Goal: Information Seeking & Learning: Find specific fact

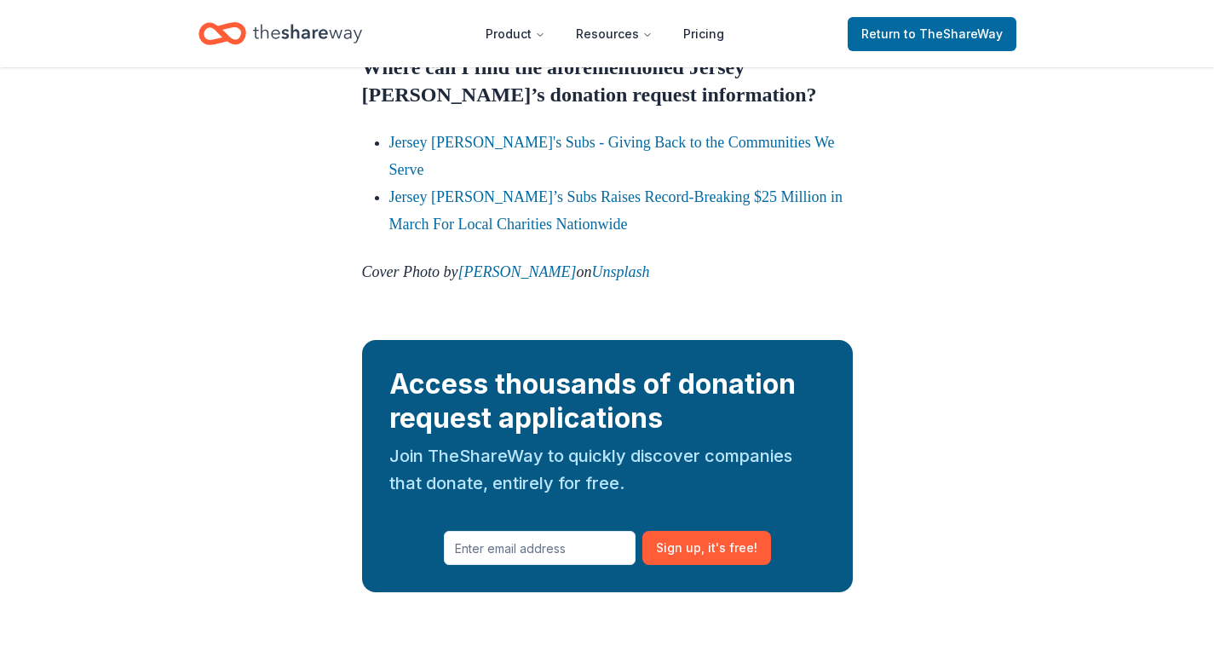
scroll to position [2193, 0]
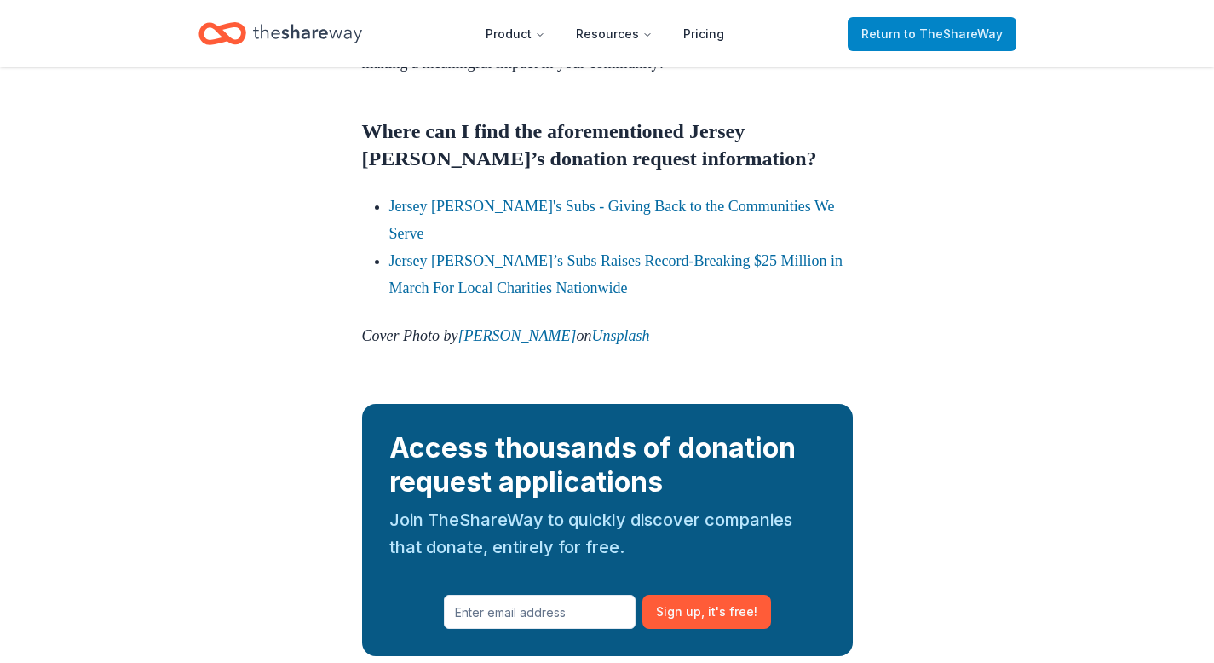
click at [935, 31] on span "to TheShareWay" at bounding box center [953, 33] width 99 height 14
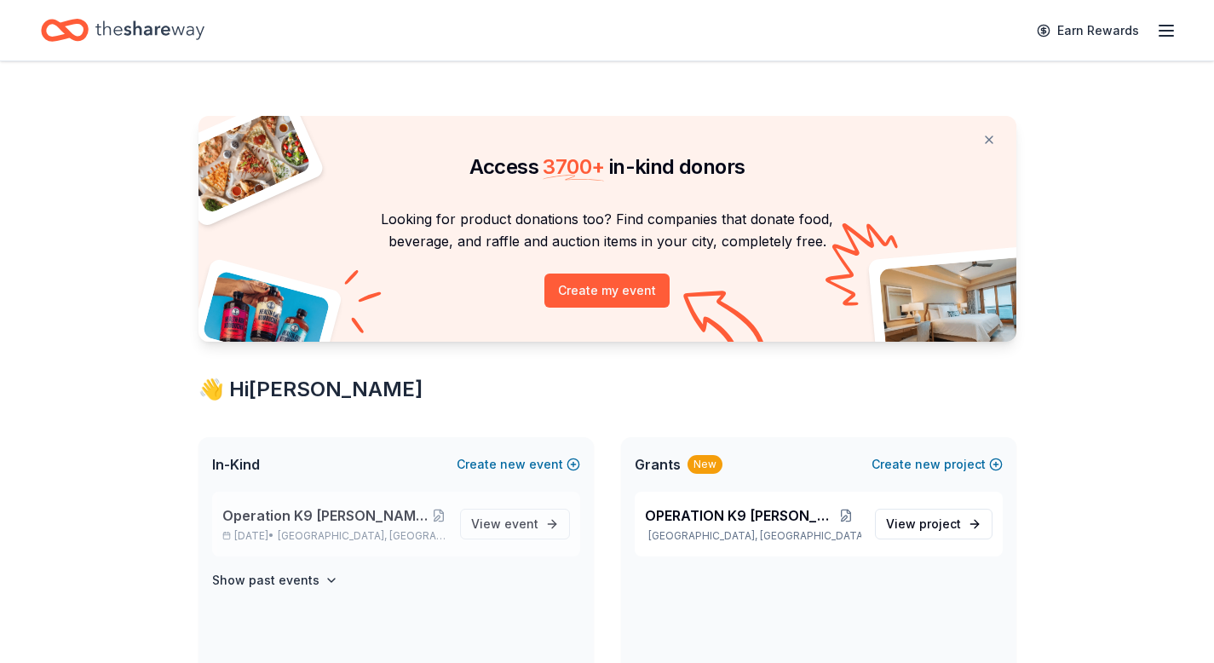
click at [369, 503] on div "Operation K9 [PERSON_NAME] 2nd Annual Tricky Tray Fundraiser [DATE], 2025 • [GE…" at bounding box center [396, 523] width 368 height 65
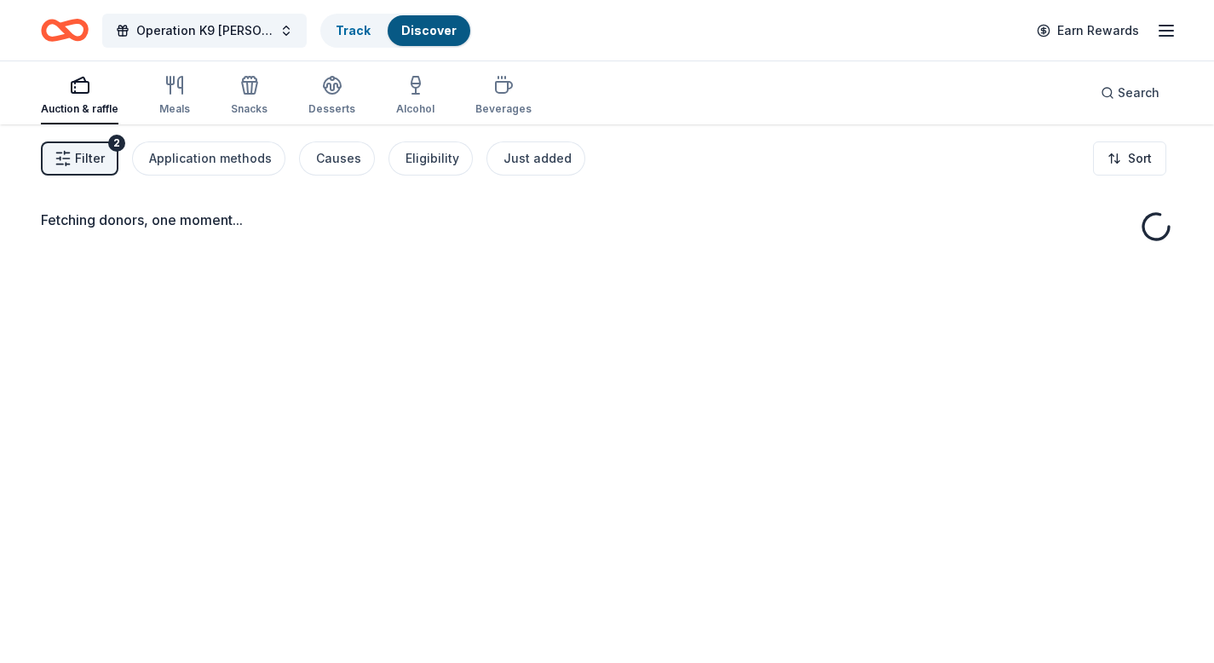
click at [353, 510] on div "Fetching donors, one moment..." at bounding box center [607, 455] width 1214 height 663
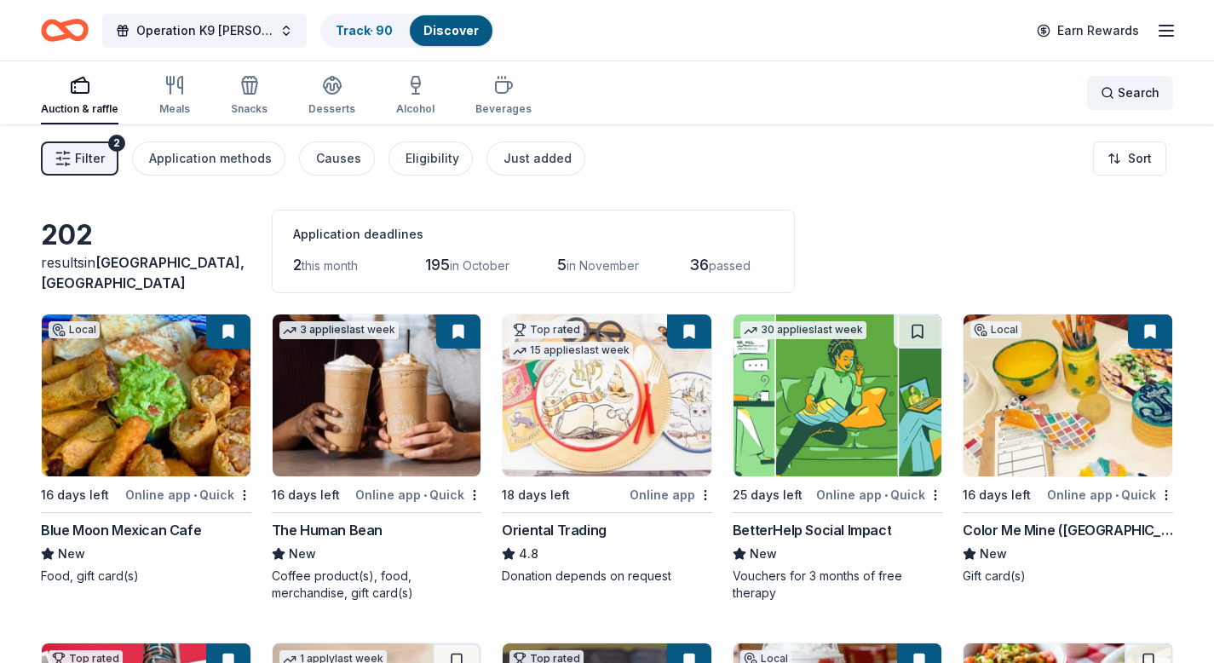
click at [1106, 96] on div "Search" at bounding box center [1129, 93] width 59 height 20
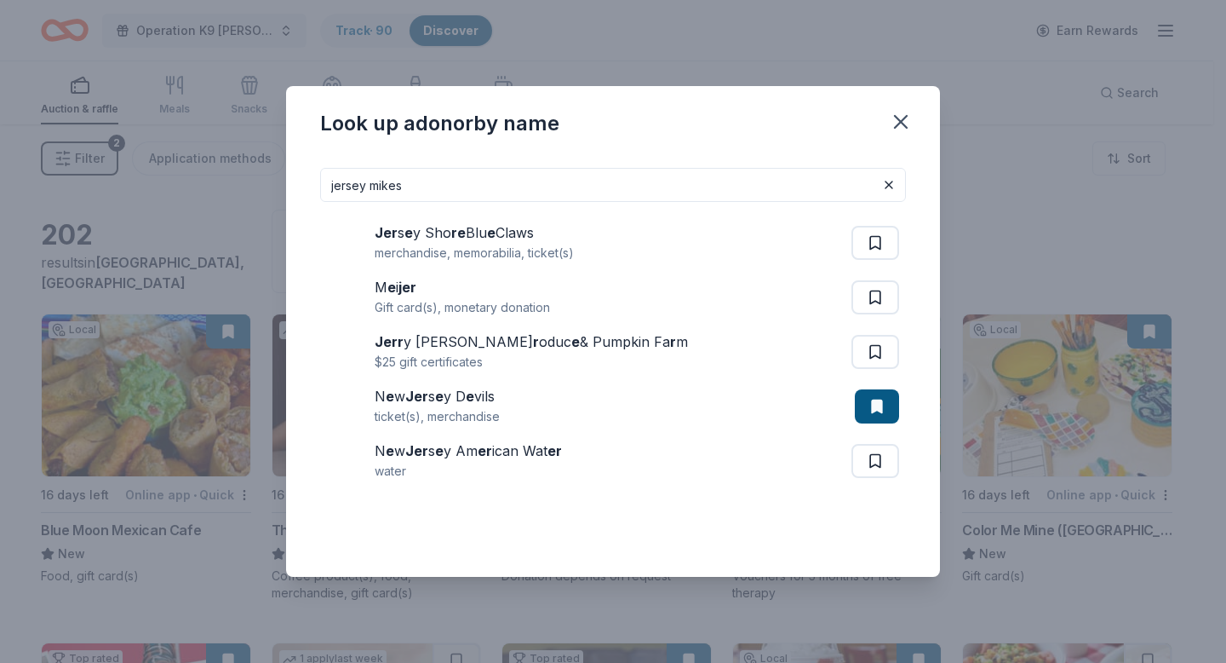
type input "jersey mikes"
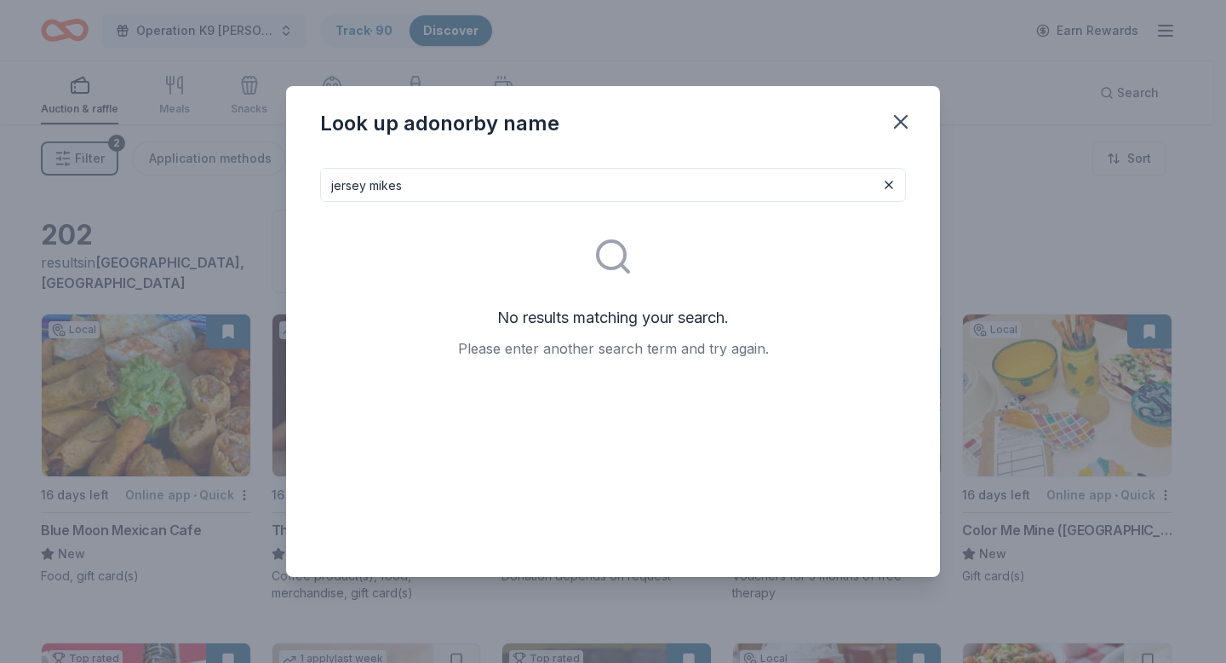
click at [485, 173] on input "jersey mikes" at bounding box center [613, 185] width 586 height 34
click at [901, 126] on icon "button" at bounding box center [901, 122] width 24 height 24
